Goal: Task Accomplishment & Management: Complete application form

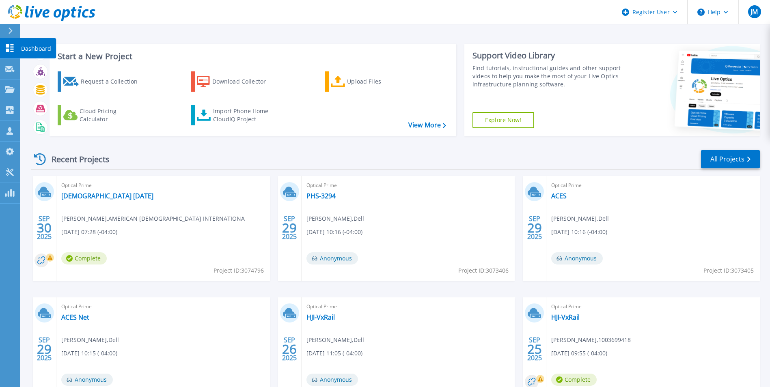
click at [11, 45] on icon at bounding box center [10, 48] width 8 height 8
click at [126, 83] on div "Request a Collection" at bounding box center [113, 81] width 65 height 16
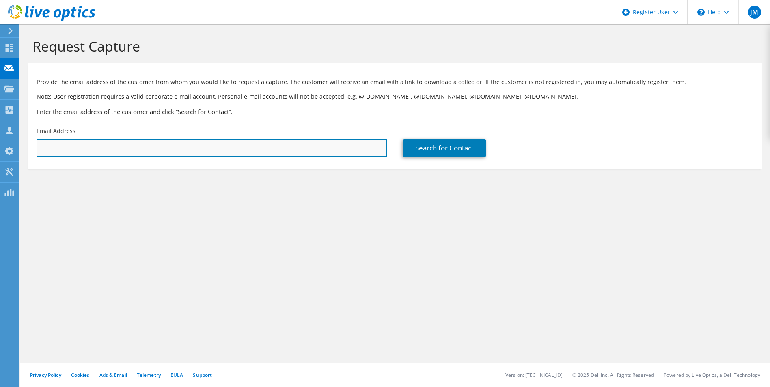
click at [138, 146] on input "text" at bounding box center [212, 148] width 350 height 18
type input "gsavard@hannoush.com"
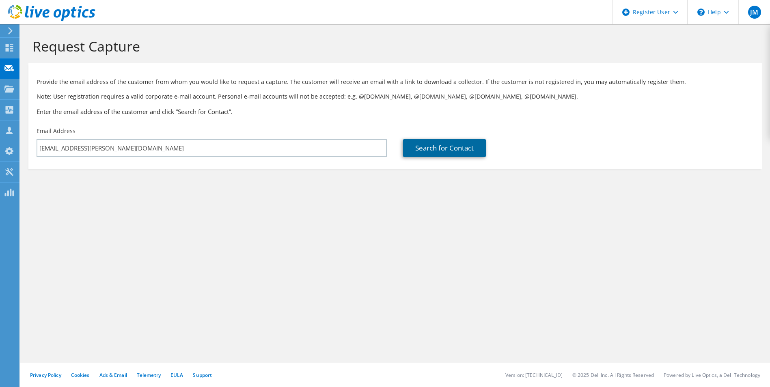
click at [434, 147] on link "Search for Contact" at bounding box center [444, 148] width 83 height 18
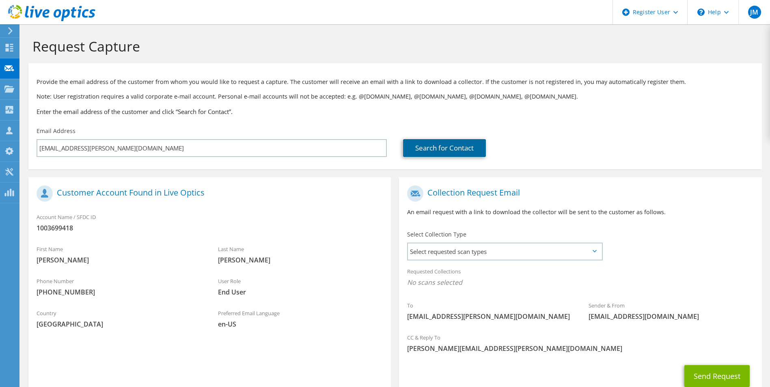
scroll to position [57, 0]
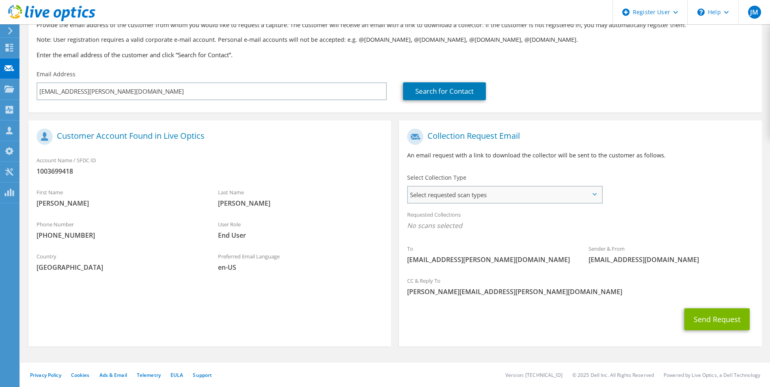
click at [589, 195] on span "Select requested scan types" at bounding box center [504, 195] width 193 height 16
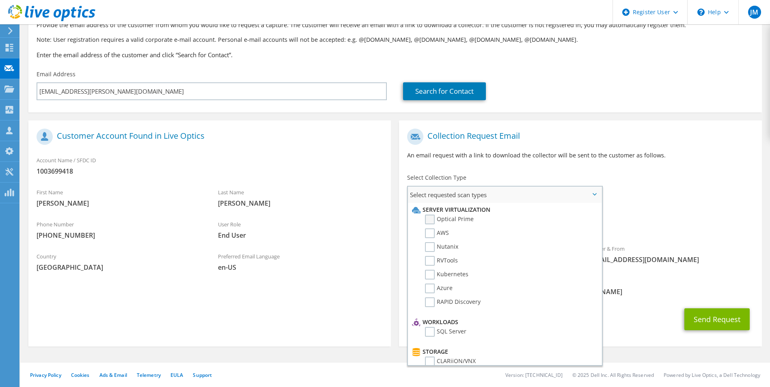
click at [434, 216] on label "Optical Prime" at bounding box center [449, 220] width 49 height 10
click at [0, 0] on input "Optical Prime" at bounding box center [0, 0] width 0 height 0
click at [397, 156] on div "Collection Request Email An email request with a link to download the collector…" at bounding box center [580, 237] width 370 height 232
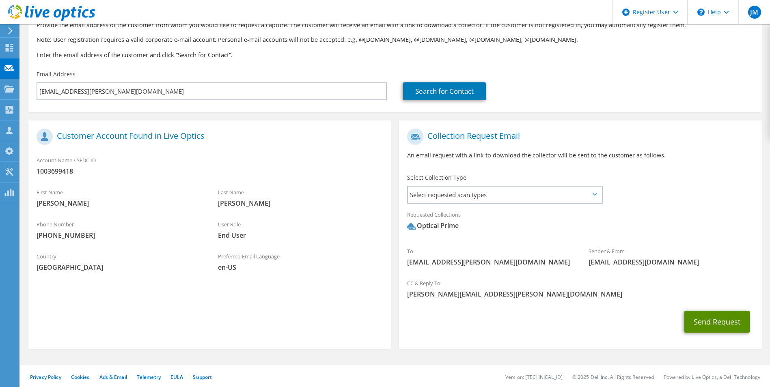
click at [710, 317] on button "Send Request" at bounding box center [716, 322] width 65 height 22
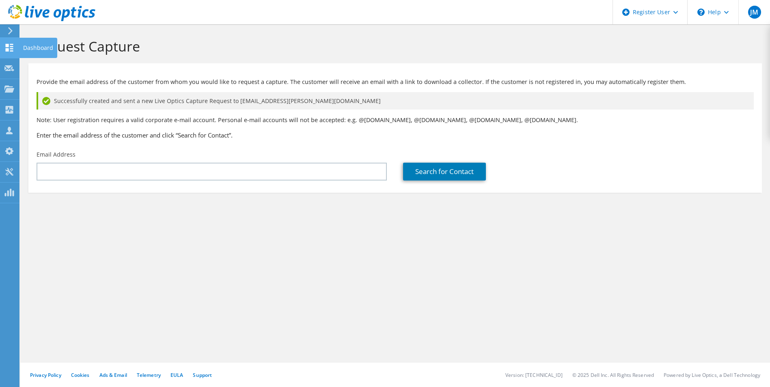
click at [9, 47] on icon at bounding box center [9, 48] width 10 height 8
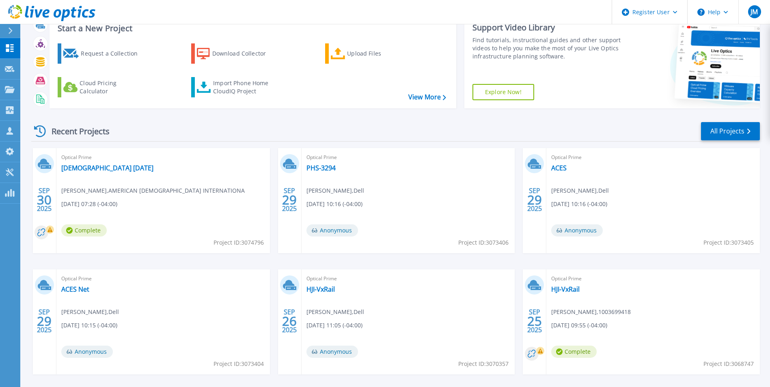
scroll to position [62, 0]
